Goal: Navigation & Orientation: Go to known website

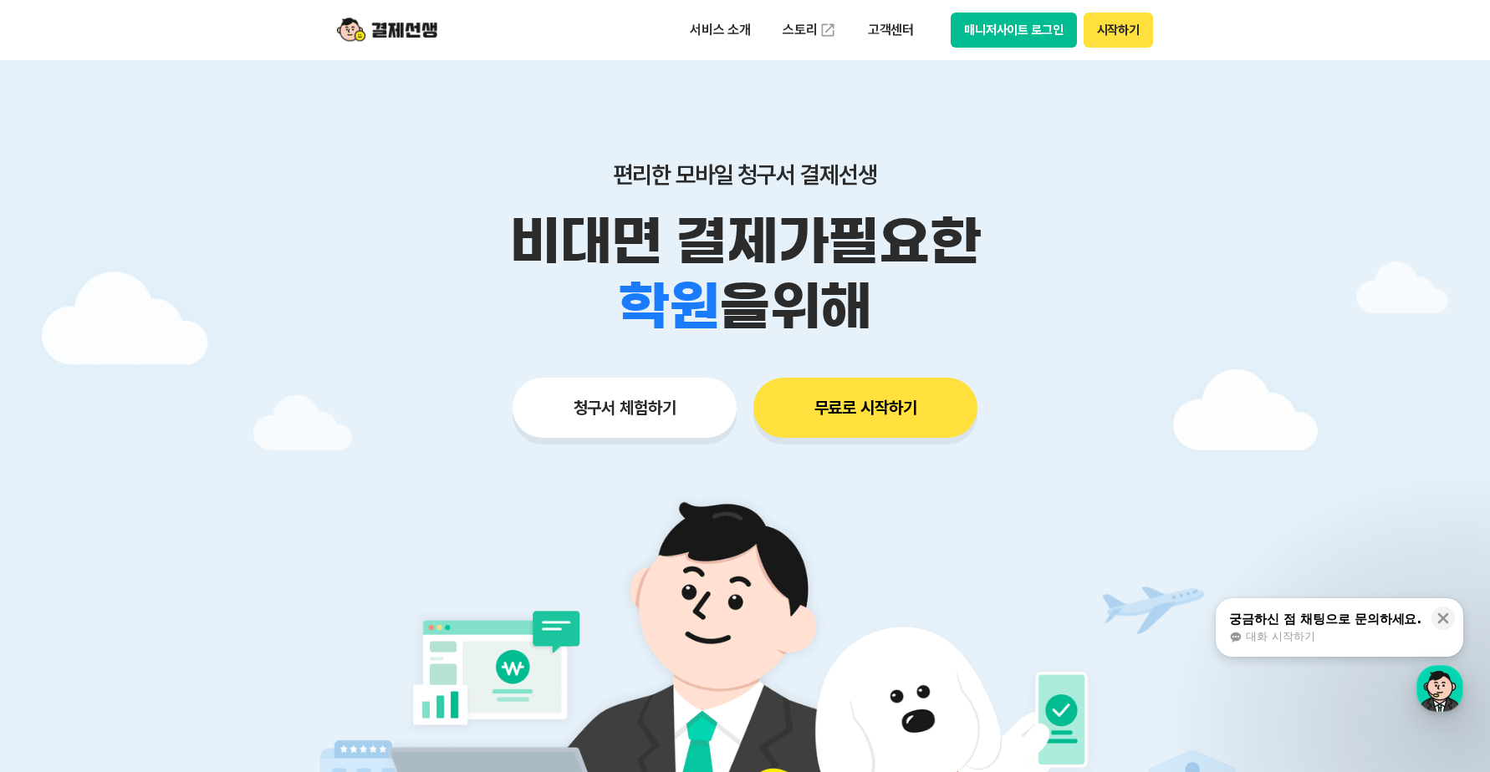
click at [1120, 39] on button "시작하기" at bounding box center [1117, 30] width 69 height 35
click at [1029, 36] on button "매니저사이트 로그인" at bounding box center [1013, 30] width 126 height 35
